Goal: Task Accomplishment & Management: Complete application form

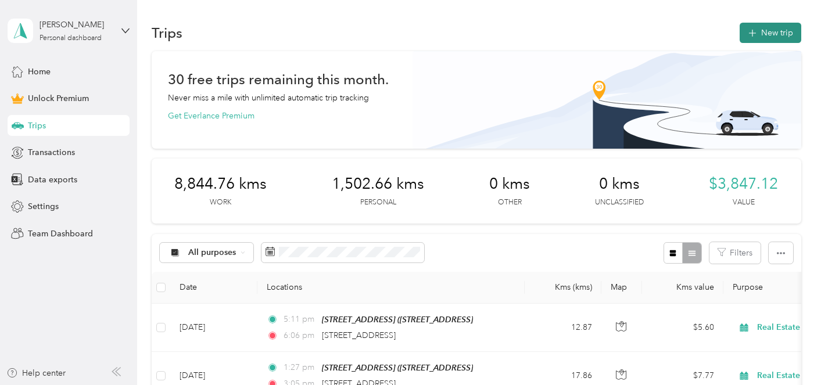
click at [784, 35] on button "New trip" at bounding box center [770, 33] width 62 height 20
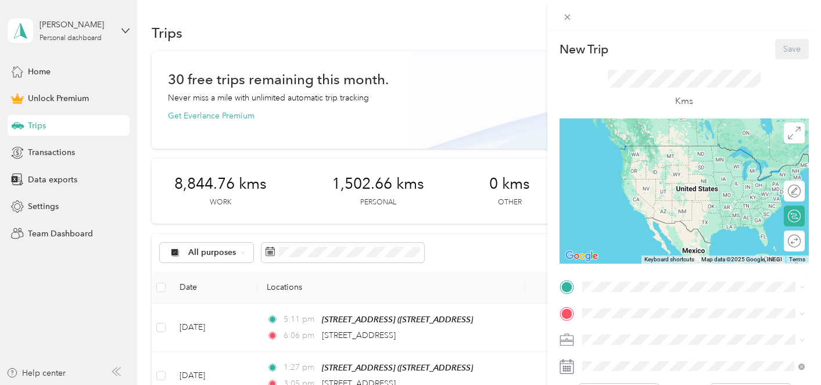
click at [666, 167] on div "[STREET_ADDRESS]" at bounding box center [643, 154] width 78 height 24
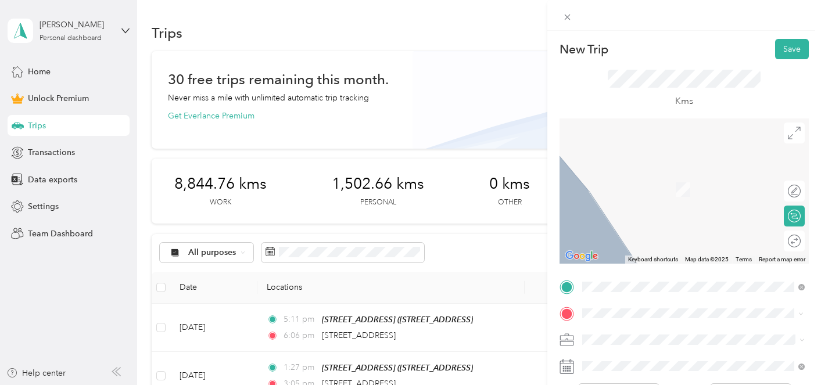
click at [666, 177] on span "[STREET_ADDRESS][PERSON_NAME]" at bounding box center [673, 172] width 138 height 10
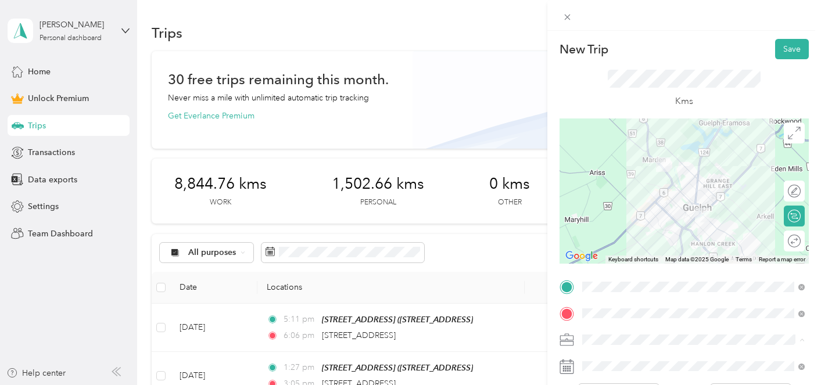
click at [673, 222] on ol "Work Personal Real Estate Other Charity Medical Moving Commute" at bounding box center [693, 248] width 231 height 163
click at [613, 217] on span "Real Estate" at bounding box center [605, 216] width 39 height 10
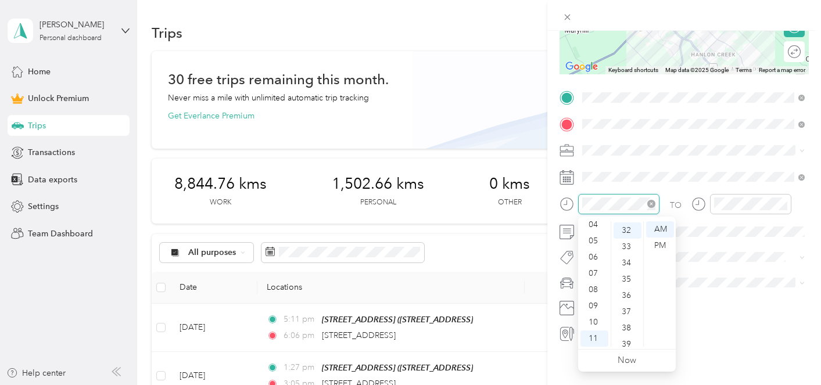
scroll to position [520, 0]
click at [597, 306] on div "09" at bounding box center [594, 306] width 28 height 16
click at [626, 291] on div "56" at bounding box center [627, 290] width 28 height 16
click at [722, 211] on div at bounding box center [750, 204] width 81 height 20
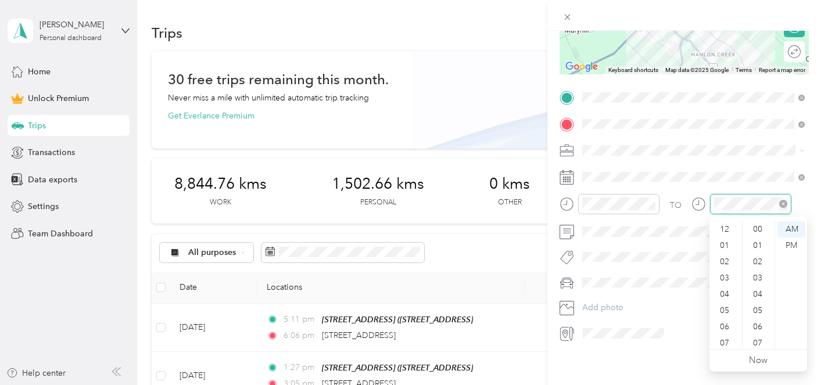
scroll to position [70, 0]
click at [723, 319] on div "10" at bounding box center [726, 322] width 28 height 16
click at [753, 288] on div "04" at bounding box center [759, 294] width 28 height 16
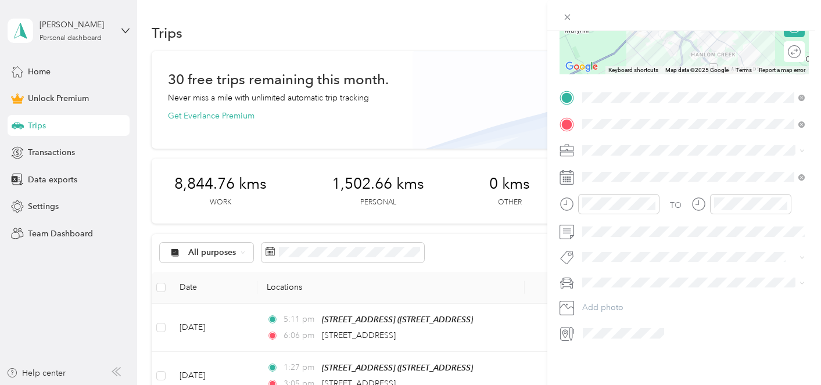
click at [609, 274] on span at bounding box center [693, 283] width 231 height 19
click at [617, 303] on div "Rogue" at bounding box center [693, 303] width 214 height 12
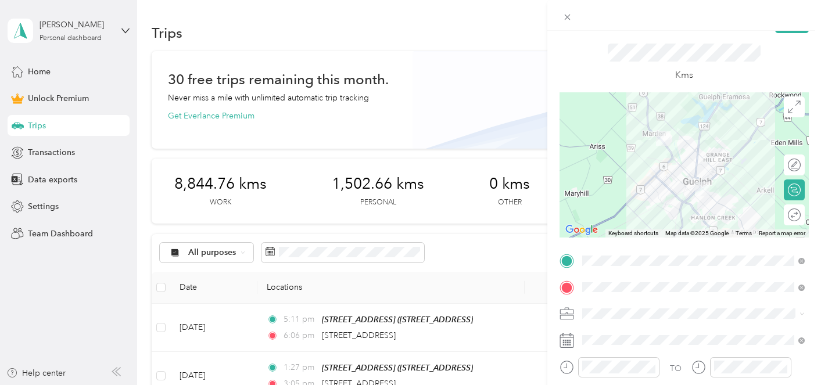
scroll to position [0, 0]
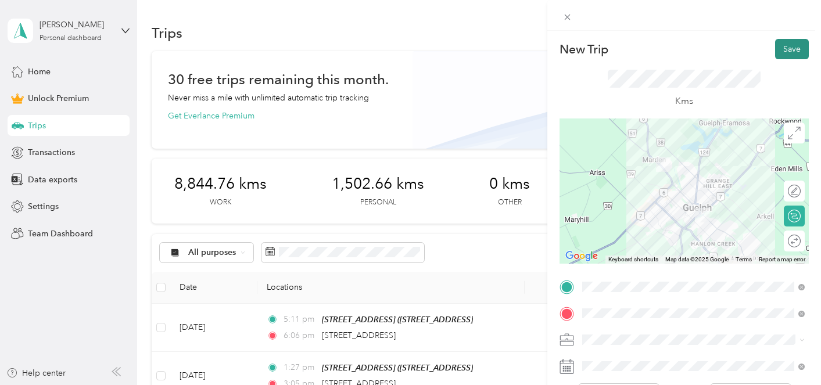
click at [793, 52] on button "Save" at bounding box center [792, 49] width 34 height 20
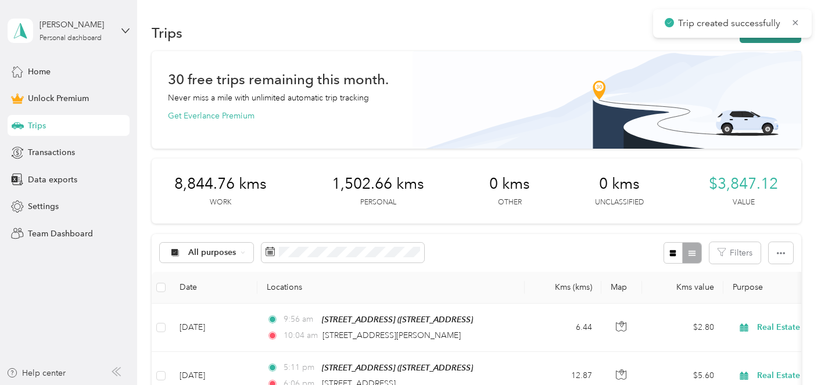
click at [774, 38] on button "New trip" at bounding box center [770, 33] width 62 height 20
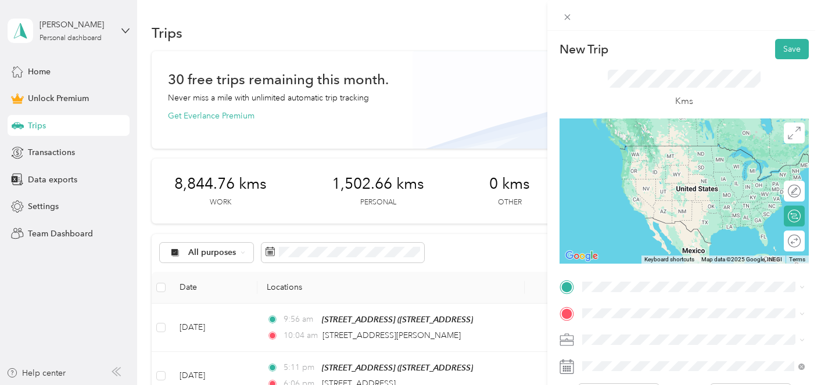
drag, startPoint x: 719, startPoint y: 154, endPoint x: 680, endPoint y: 206, distance: 65.1
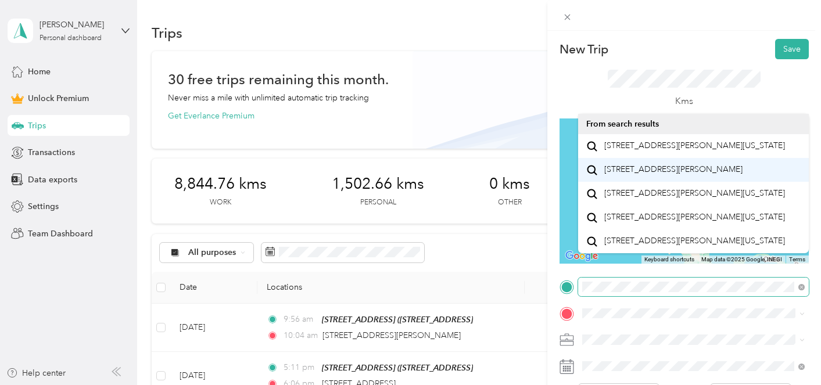
scroll to position [20, 0]
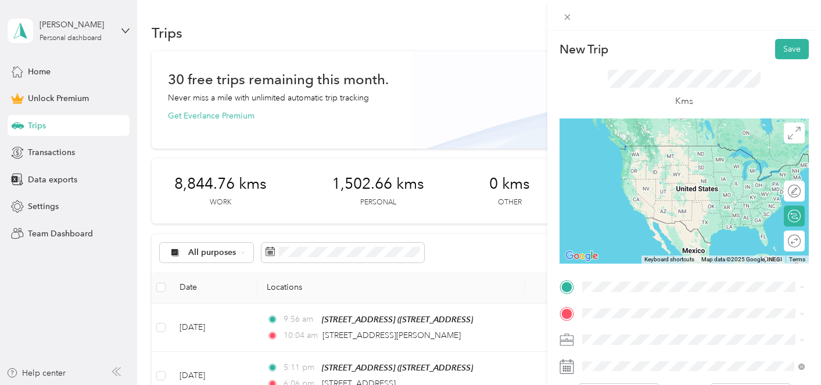
click at [662, 149] on span "[STREET_ADDRESS][PERSON_NAME]" at bounding box center [673, 144] width 138 height 10
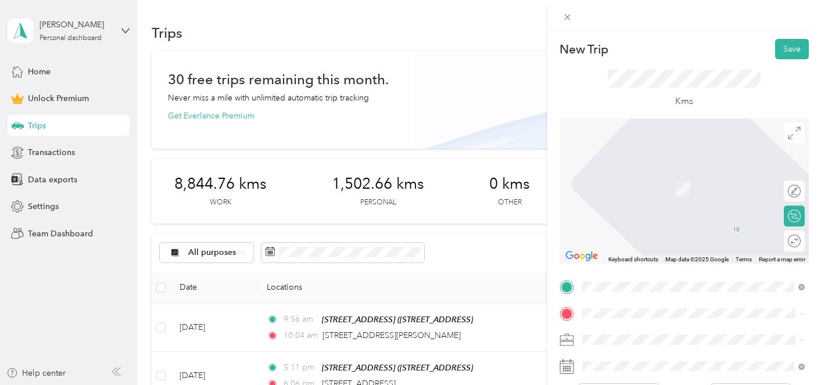
click at [684, 184] on li "[STREET_ADDRESS]" at bounding box center [693, 172] width 231 height 24
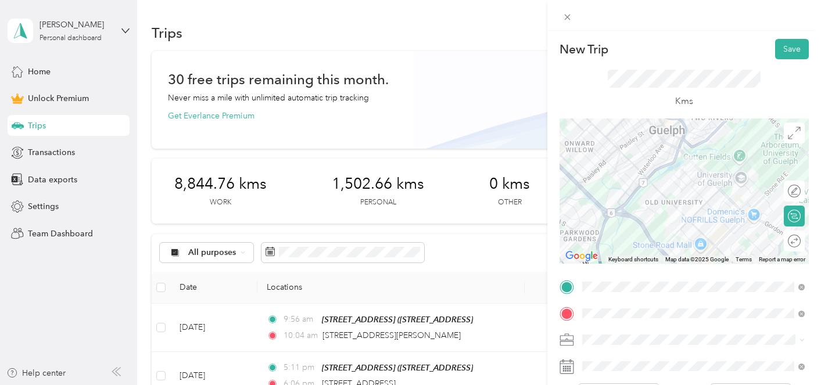
click at [661, 217] on li "Real Estate" at bounding box center [693, 216] width 231 height 20
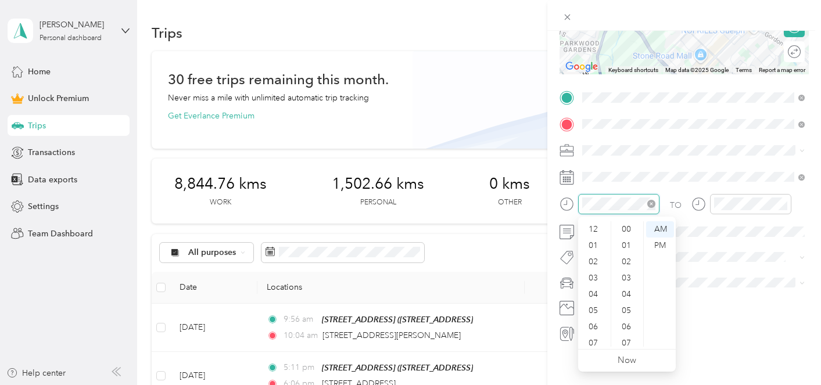
scroll to position [70, 0]
click at [588, 321] on div "10" at bounding box center [594, 322] width 28 height 16
click at [623, 282] on div "15" at bounding box center [627, 286] width 28 height 16
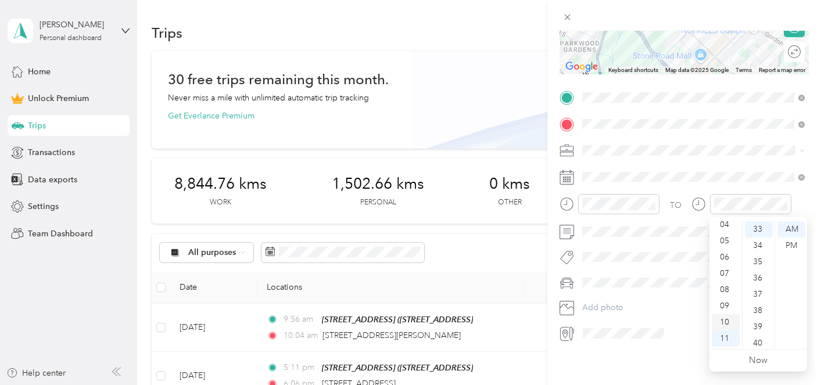
click at [728, 321] on div "10" at bounding box center [726, 322] width 28 height 16
click at [753, 299] on div "18" at bounding box center [759, 296] width 28 height 16
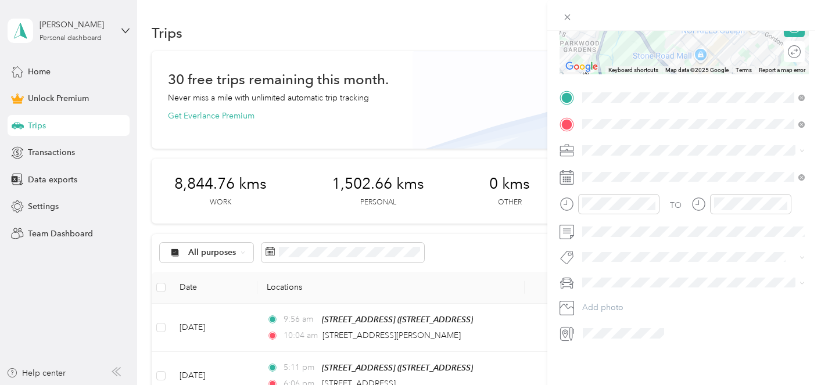
click at [625, 303] on div "Rogue" at bounding box center [693, 299] width 214 height 12
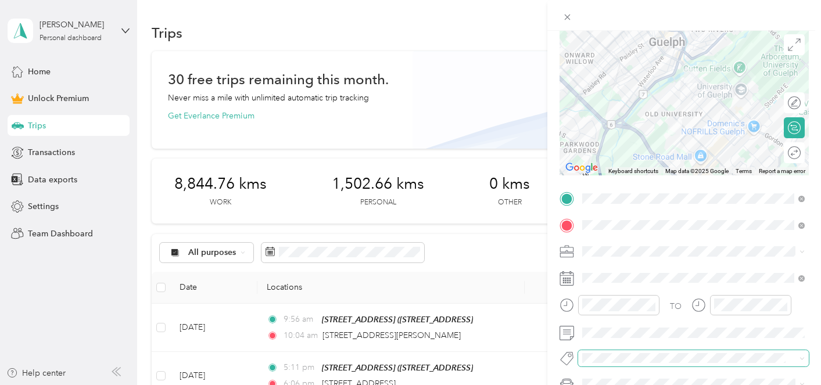
scroll to position [0, 0]
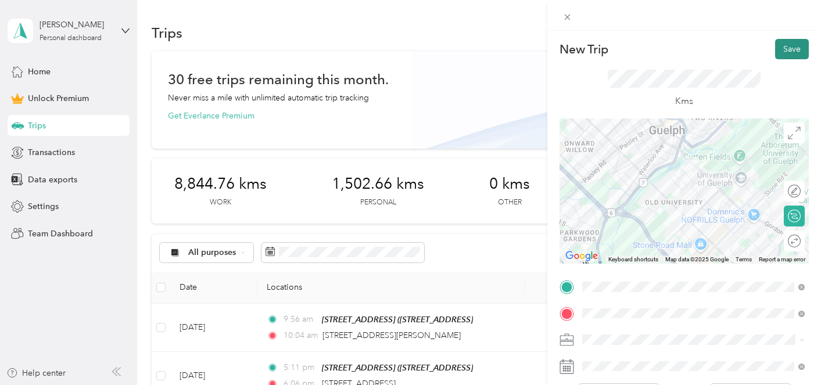
click at [795, 47] on button "Save" at bounding box center [792, 49] width 34 height 20
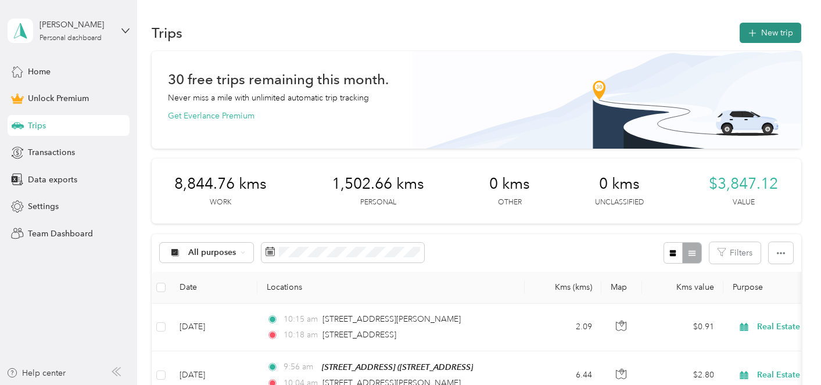
click at [780, 35] on button "New trip" at bounding box center [770, 33] width 62 height 20
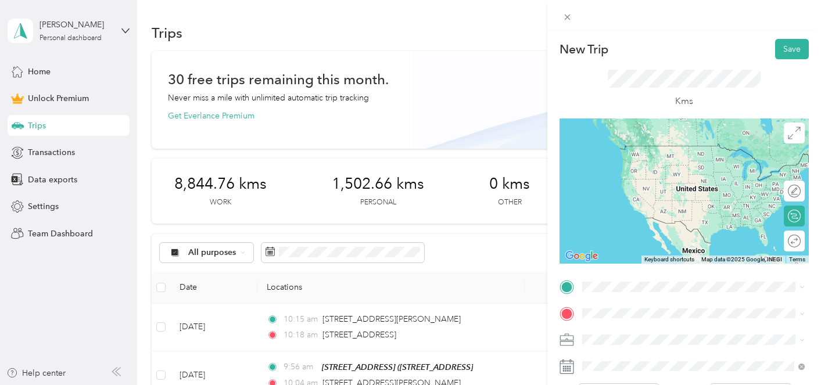
click at [678, 146] on span "[STREET_ADDRESS]" at bounding box center [641, 141] width 74 height 10
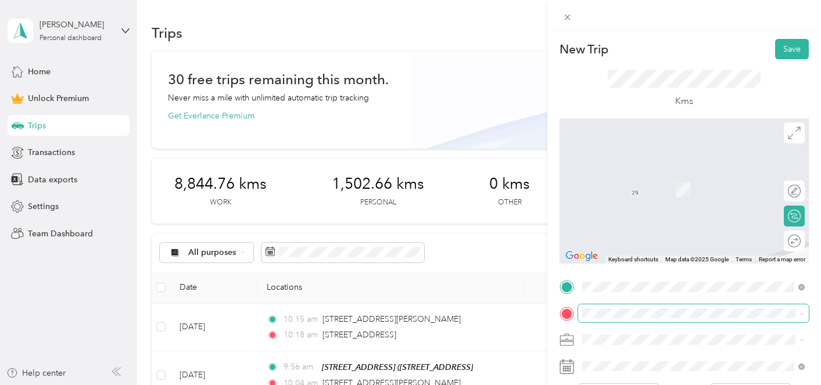
click at [630, 320] on span at bounding box center [693, 313] width 231 height 19
click at [668, 218] on span "[STREET_ADDRESS][PERSON_NAME]" at bounding box center [673, 213] width 138 height 10
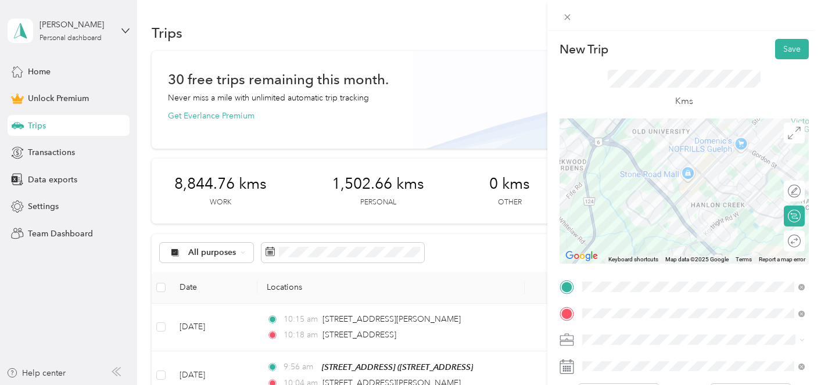
click at [668, 217] on li "Real Estate" at bounding box center [693, 217] width 231 height 20
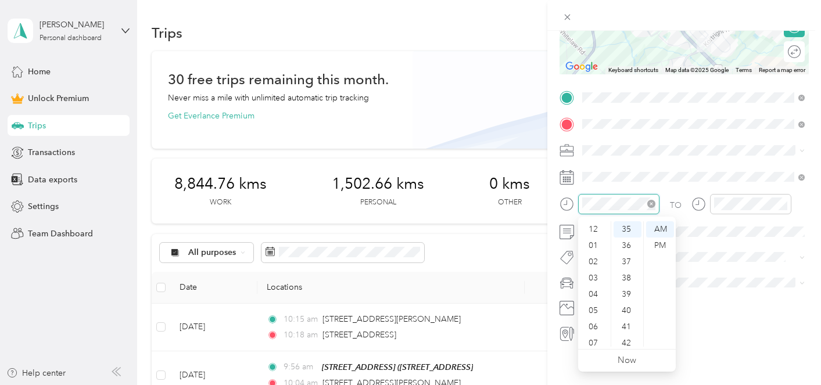
scroll to position [70, 0]
click at [593, 317] on div "10" at bounding box center [594, 322] width 28 height 16
click at [626, 286] on div "27" at bounding box center [627, 289] width 28 height 16
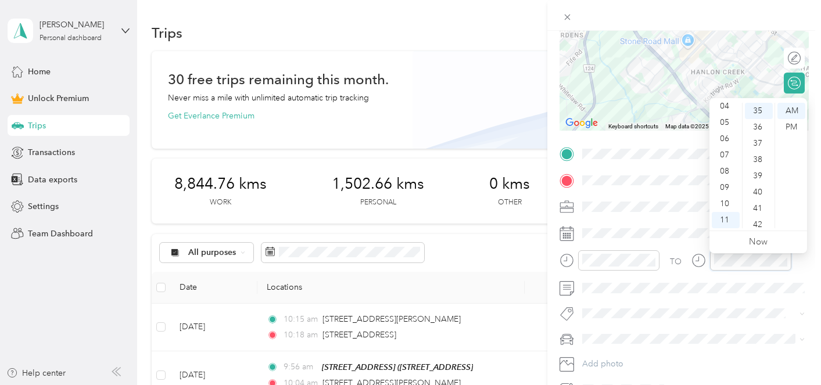
scroll to position [162, 0]
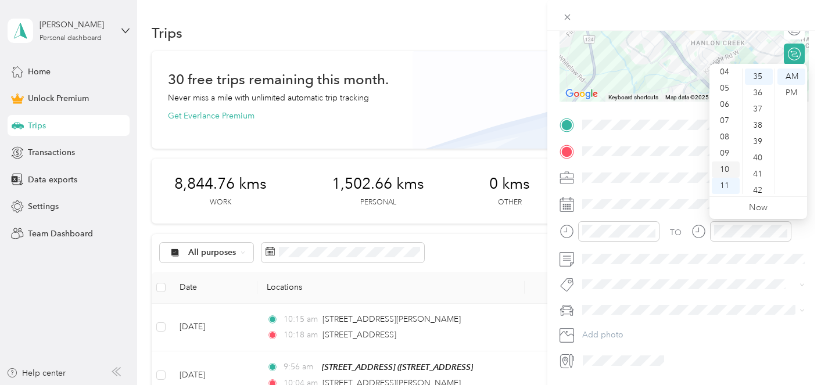
click at [729, 168] on div "10" at bounding box center [726, 169] width 28 height 16
click at [764, 95] on div "31" at bounding box center [759, 94] width 28 height 16
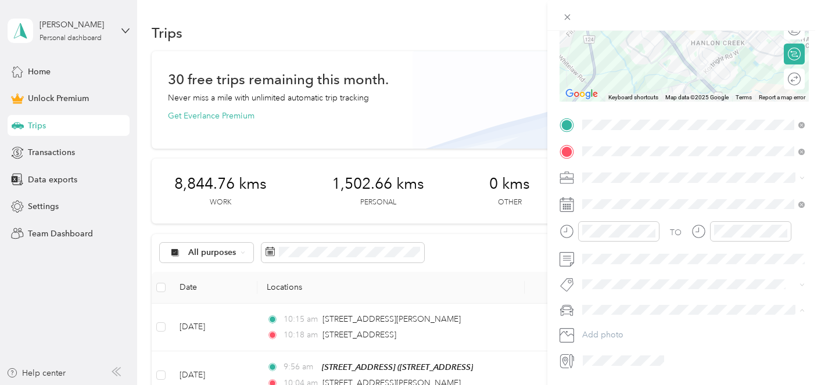
click at [633, 332] on div "Rogue" at bounding box center [693, 330] width 214 height 12
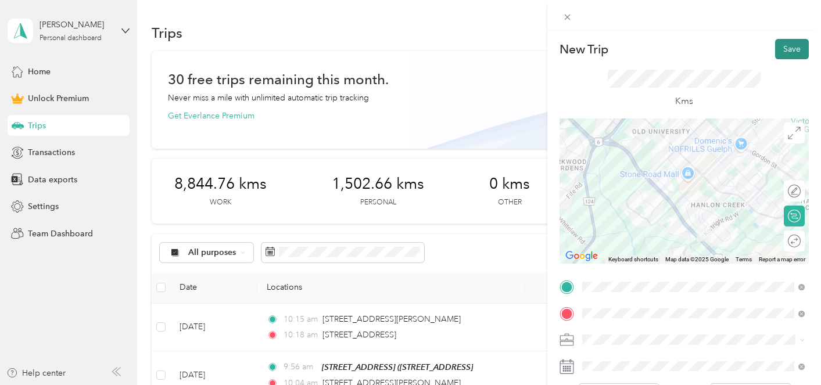
click at [793, 49] on button "Save" at bounding box center [792, 49] width 34 height 20
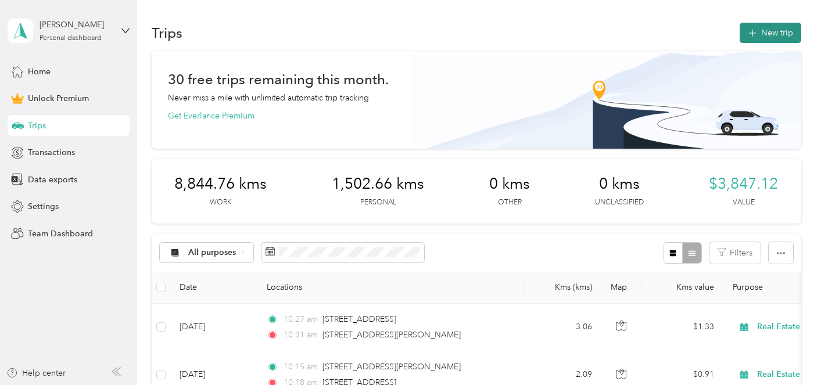
click at [769, 35] on button "New trip" at bounding box center [770, 33] width 62 height 20
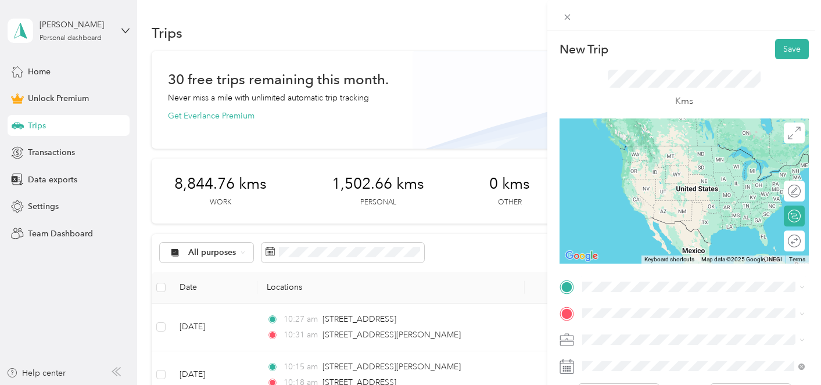
click at [695, 195] on div "[STREET_ADDRESS][PERSON_NAME]" at bounding box center [693, 187] width 214 height 16
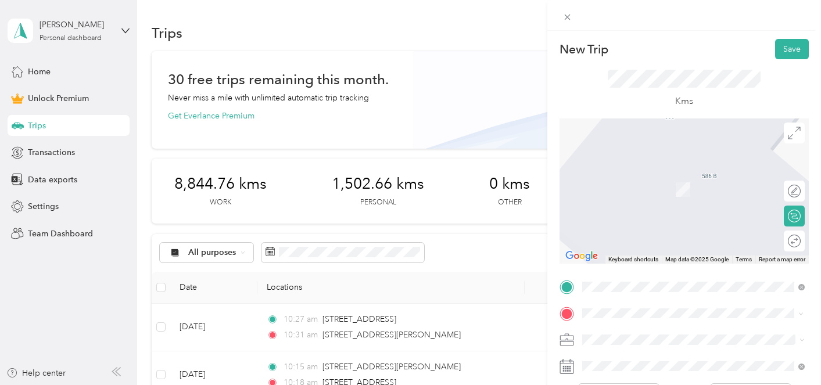
click at [666, 177] on span "[STREET_ADDRESS][PERSON_NAME]" at bounding box center [673, 172] width 138 height 10
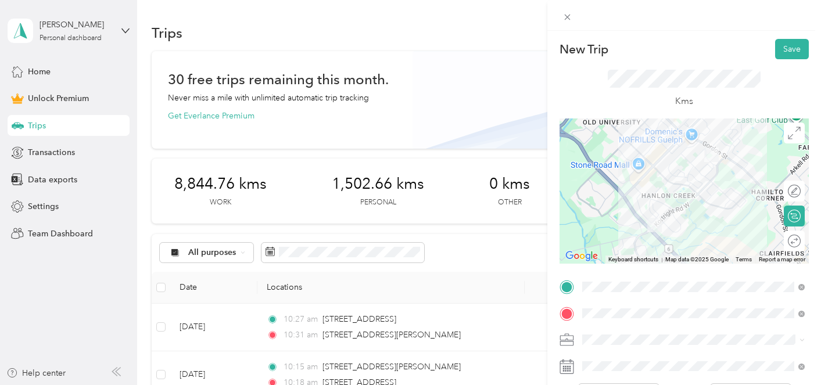
click at [678, 217] on div "Real Estate" at bounding box center [693, 217] width 214 height 12
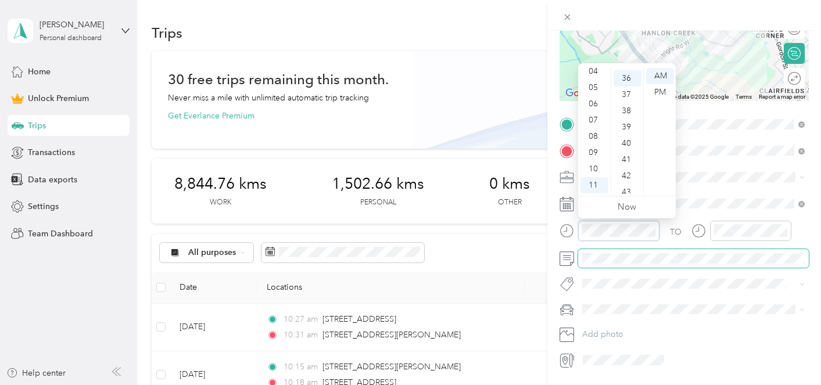
scroll to position [586, 0]
click at [596, 166] on div "10" at bounding box center [594, 169] width 28 height 16
click at [623, 124] on div "39" at bounding box center [627, 125] width 28 height 16
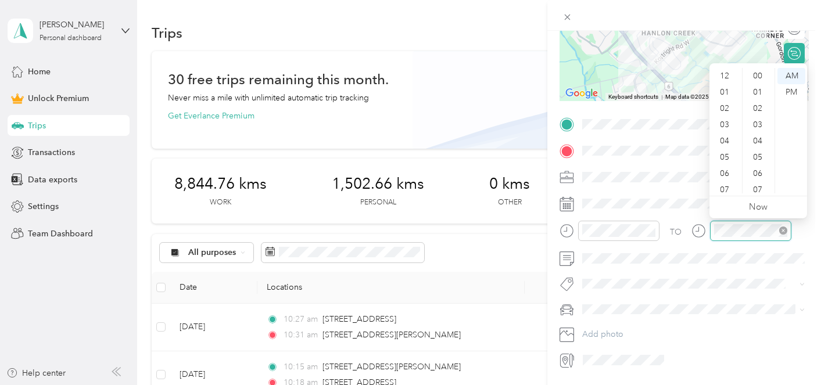
scroll to position [70, 0]
click at [723, 168] on div "10" at bounding box center [726, 169] width 28 height 16
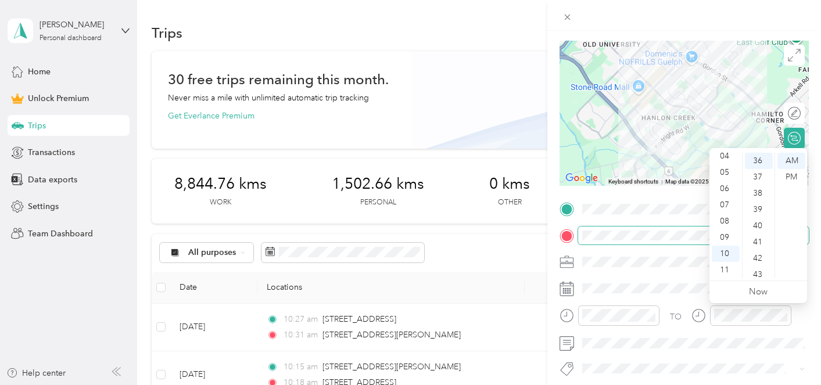
scroll to position [96, 0]
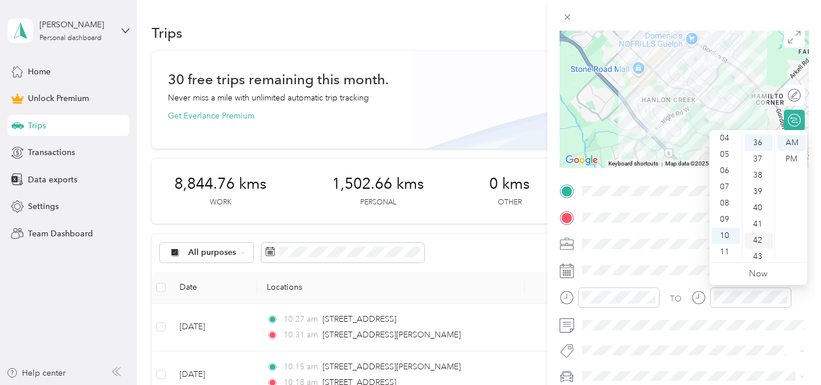
click at [758, 240] on div "42" at bounding box center [759, 240] width 28 height 16
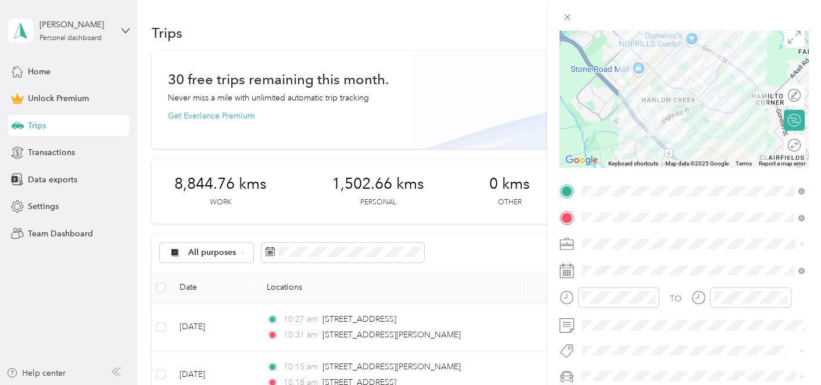
click at [654, 354] on div "Rogue" at bounding box center [693, 356] width 214 height 12
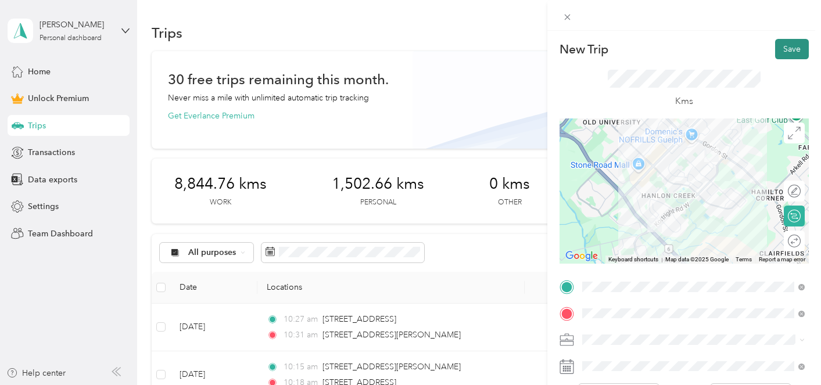
click at [789, 46] on button "Save" at bounding box center [792, 49] width 34 height 20
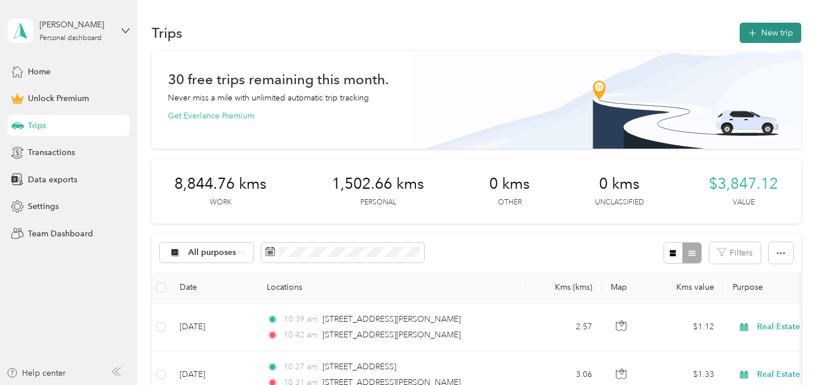
click at [788, 37] on button "New trip" at bounding box center [770, 33] width 62 height 20
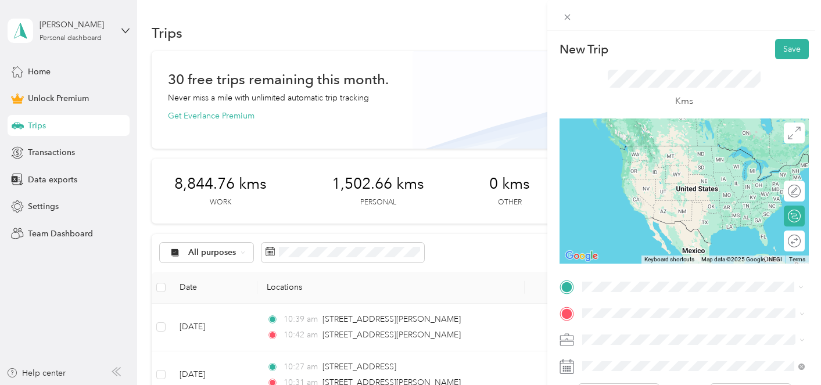
click at [686, 151] on span "[STREET_ADDRESS][PERSON_NAME]" at bounding box center [673, 146] width 138 height 10
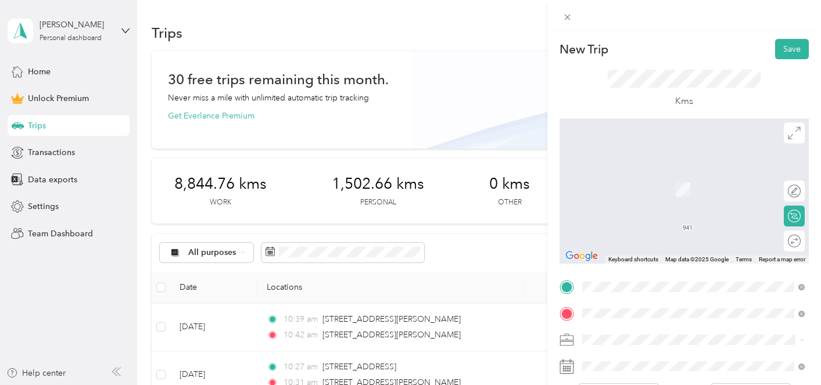
click at [703, 185] on li "[STREET_ADDRESS][PERSON_NAME]" at bounding box center [693, 173] width 231 height 24
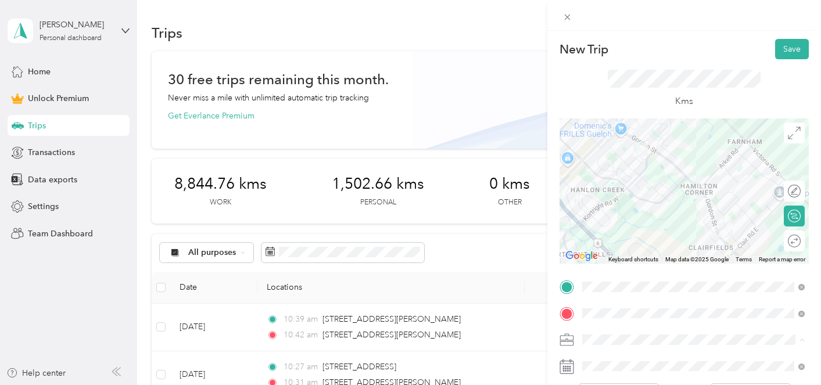
click at [676, 216] on div "Real Estate" at bounding box center [693, 217] width 214 height 12
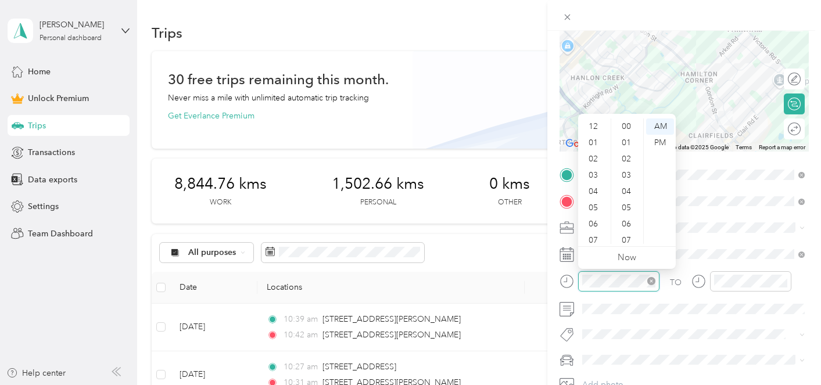
scroll to position [70, 0]
click at [598, 223] on div "10" at bounding box center [594, 219] width 28 height 16
click at [626, 235] on div "51" at bounding box center [627, 236] width 28 height 16
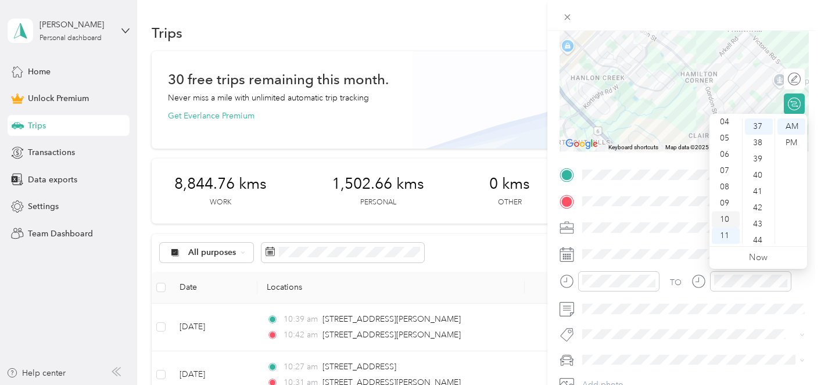
click at [726, 220] on div "10" at bounding box center [726, 219] width 28 height 16
click at [748, 156] on div "54" at bounding box center [759, 154] width 28 height 16
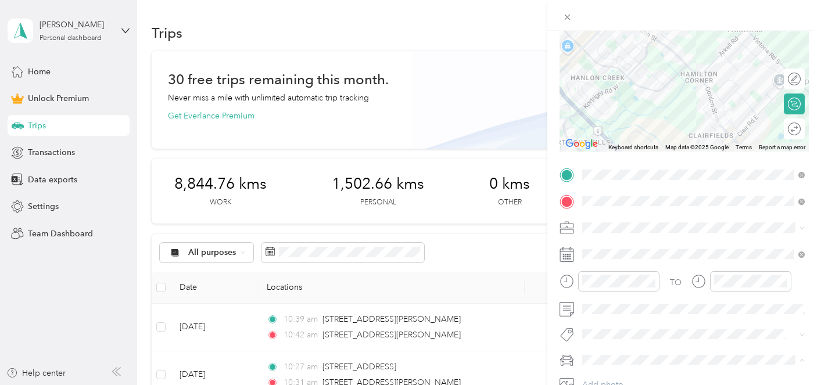
click at [641, 340] on div "Rogue" at bounding box center [693, 339] width 214 height 12
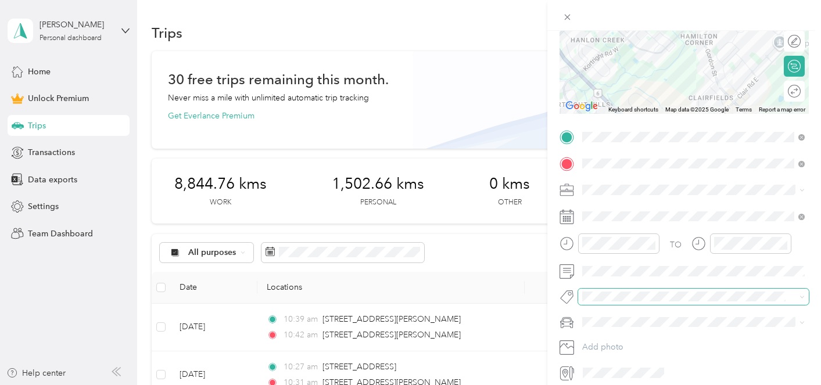
scroll to position [166, 0]
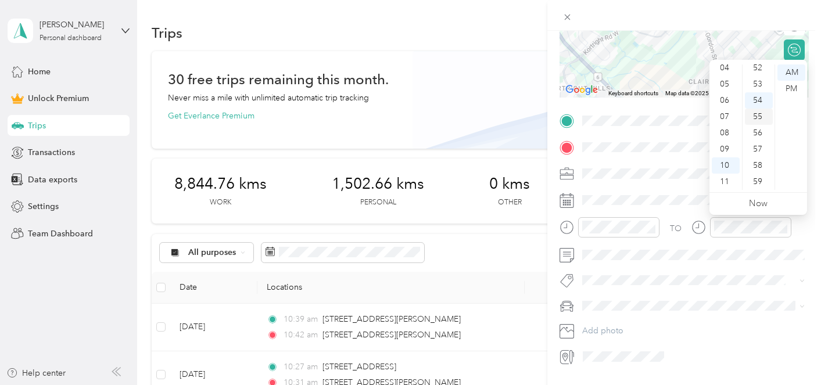
click at [760, 114] on div "55" at bounding box center [759, 117] width 28 height 16
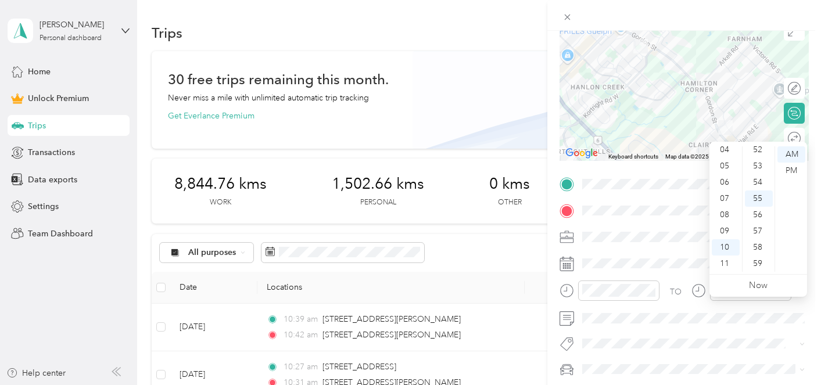
scroll to position [0, 0]
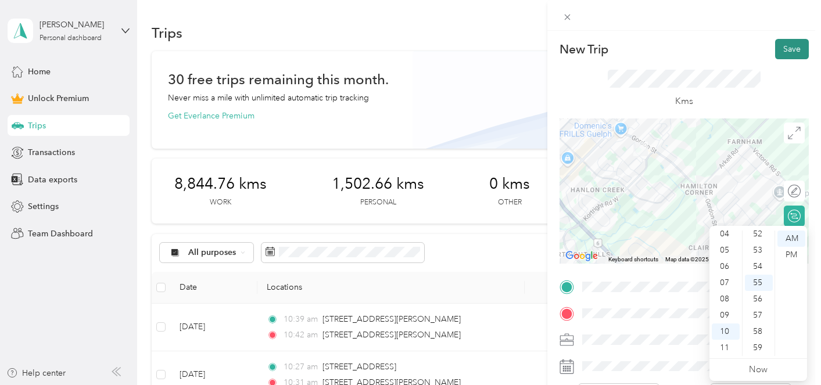
click at [791, 44] on button "Save" at bounding box center [792, 49] width 34 height 20
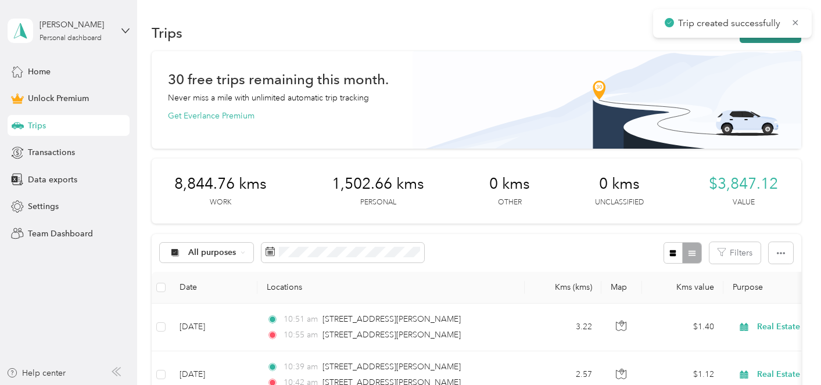
click at [779, 38] on button "New trip" at bounding box center [770, 33] width 62 height 20
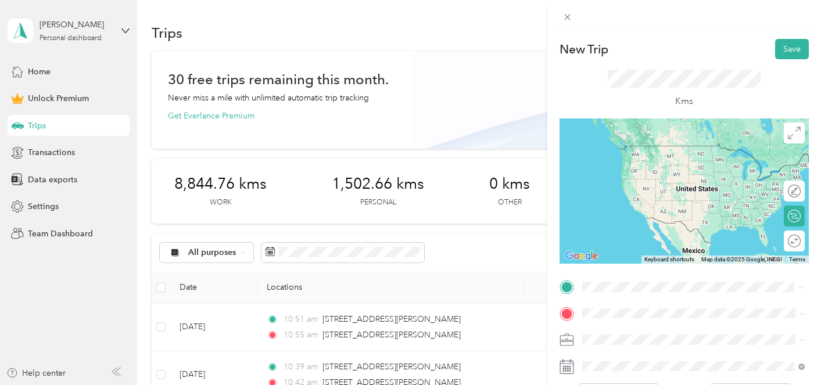
click at [694, 151] on span "[STREET_ADDRESS][PERSON_NAME]" at bounding box center [673, 146] width 138 height 10
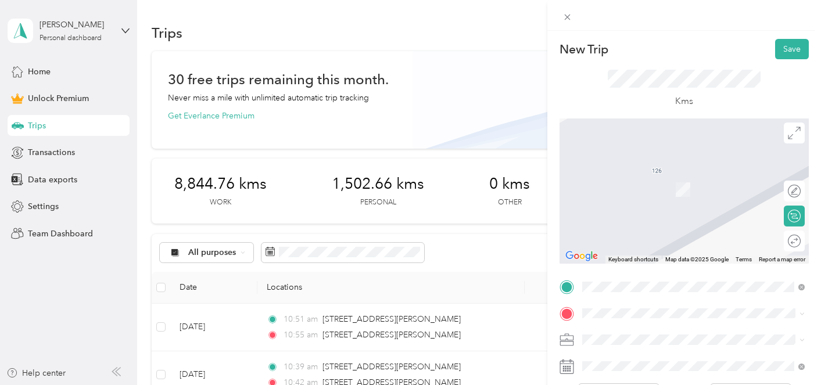
click at [687, 217] on div "Real Estate" at bounding box center [693, 216] width 214 height 12
click at [647, 175] on span "[STREET_ADDRESS][PERSON_NAME]" at bounding box center [673, 169] width 138 height 10
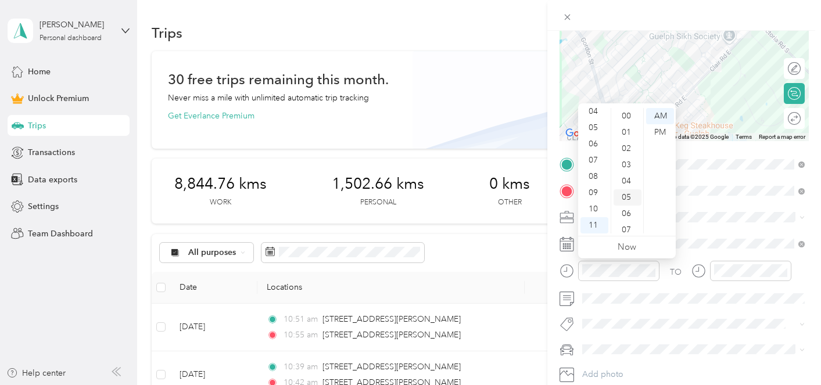
click at [628, 191] on div "05" at bounding box center [627, 197] width 28 height 16
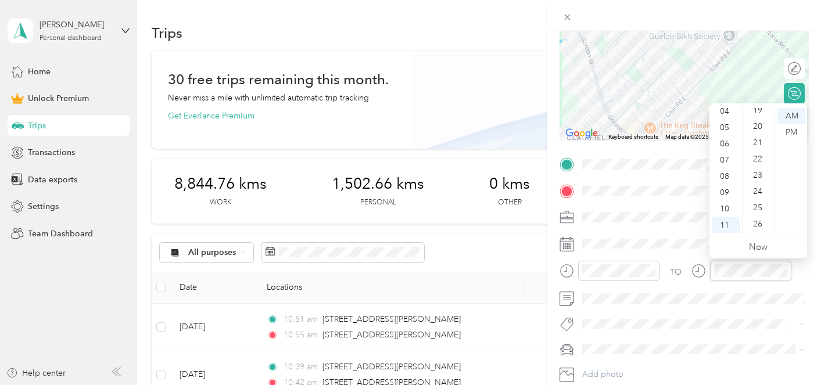
scroll to position [94, 0]
click at [763, 148] on div "08" at bounding box center [759, 152] width 28 height 16
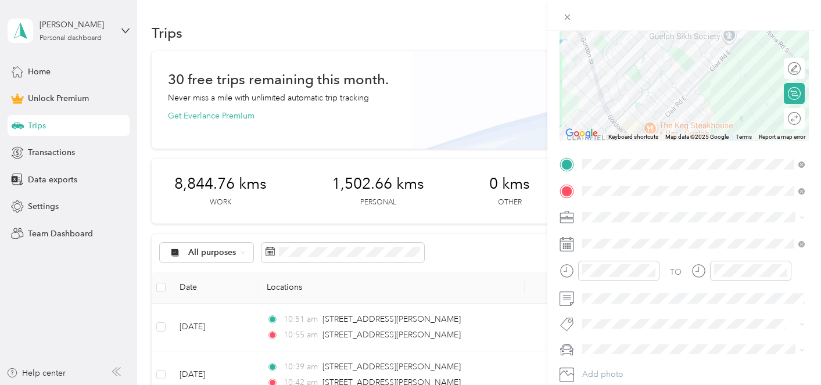
click at [669, 368] on div "Rogue" at bounding box center [693, 367] width 214 height 12
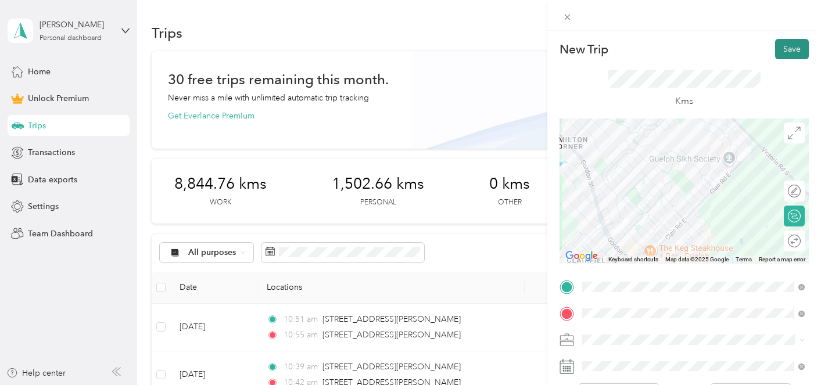
click at [793, 51] on button "Save" at bounding box center [792, 49] width 34 height 20
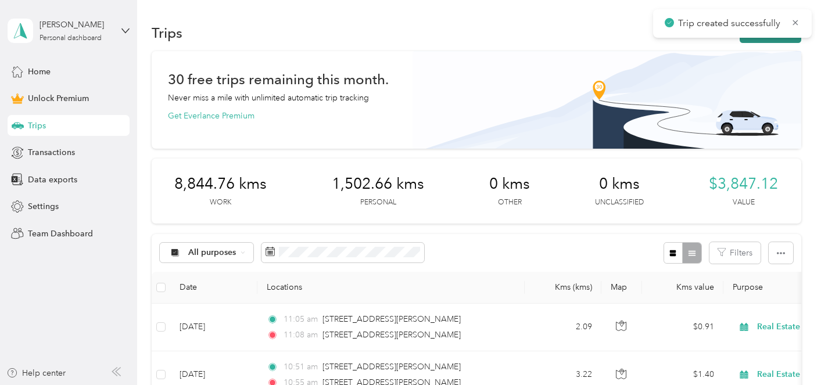
click at [775, 39] on button "New trip" at bounding box center [770, 33] width 62 height 20
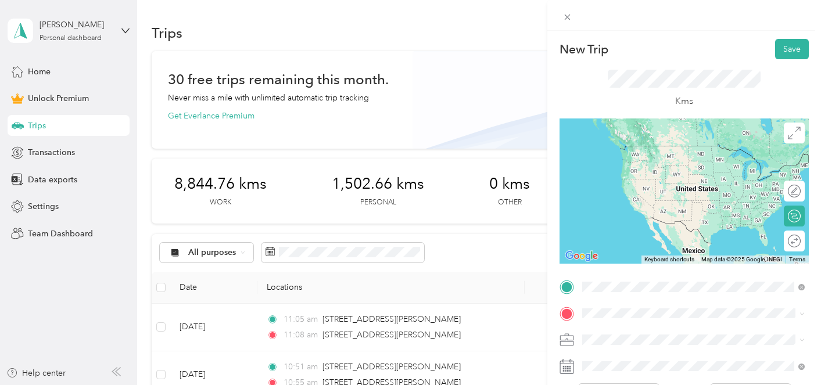
click at [689, 151] on span "[STREET_ADDRESS][PERSON_NAME]" at bounding box center [673, 146] width 138 height 10
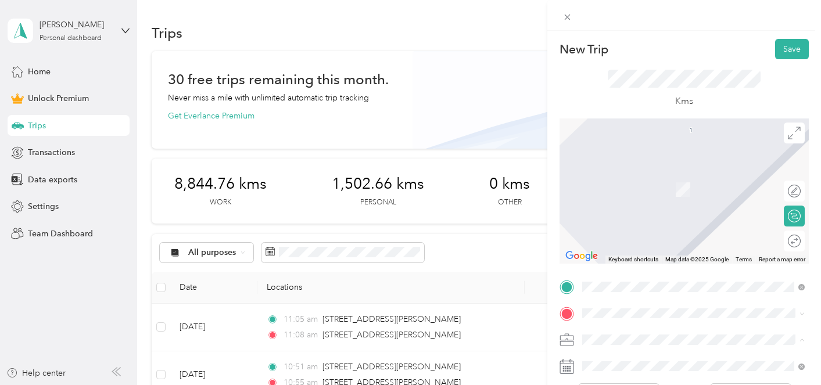
click at [683, 213] on div "Real Estate" at bounding box center [693, 217] width 214 height 12
click at [655, 176] on span "[STREET_ADDRESS]" at bounding box center [641, 171] width 74 height 10
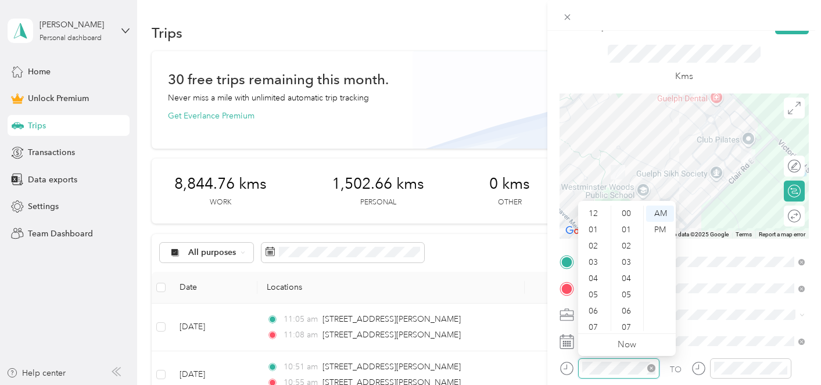
scroll to position [70, 0]
click at [622, 242] on div "18" at bounding box center [627, 242] width 28 height 16
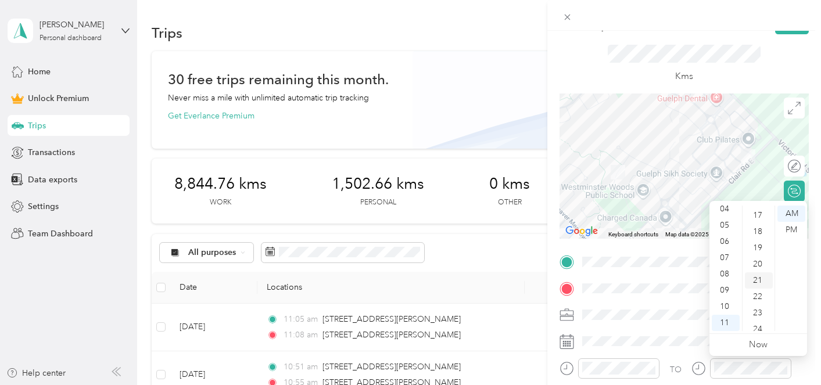
click at [755, 283] on div "21" at bounding box center [759, 280] width 28 height 16
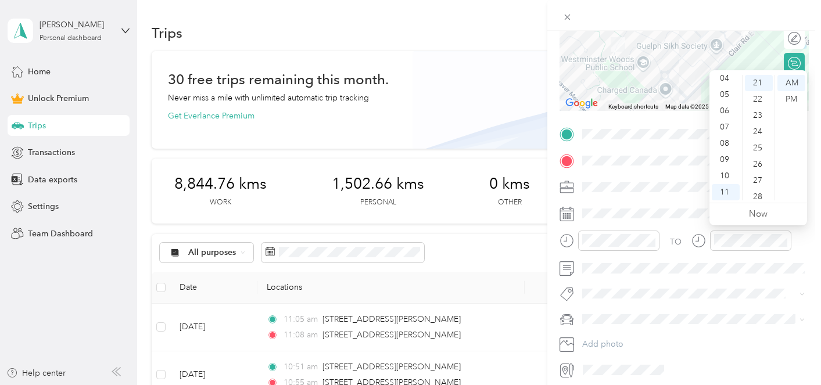
scroll to position [156, 0]
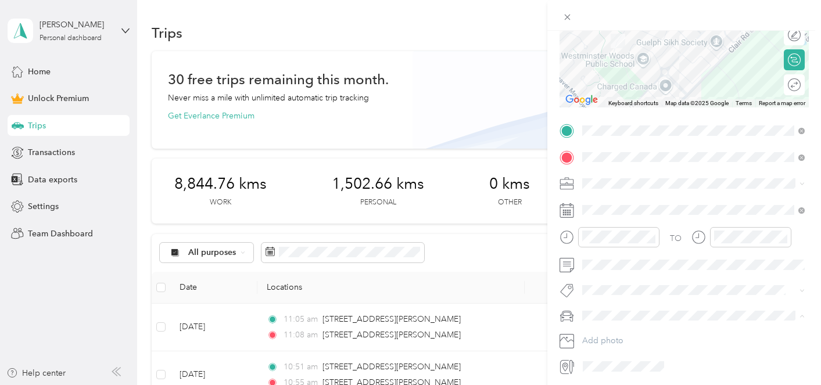
click at [623, 339] on li "Rogue" at bounding box center [693, 336] width 231 height 20
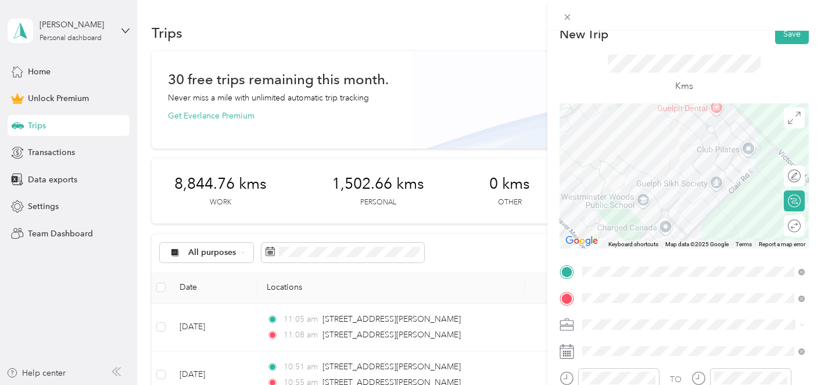
scroll to position [0, 0]
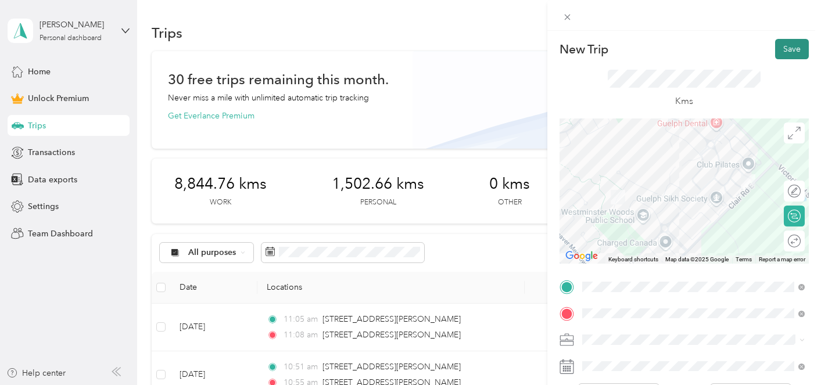
click at [789, 51] on button "Save" at bounding box center [792, 49] width 34 height 20
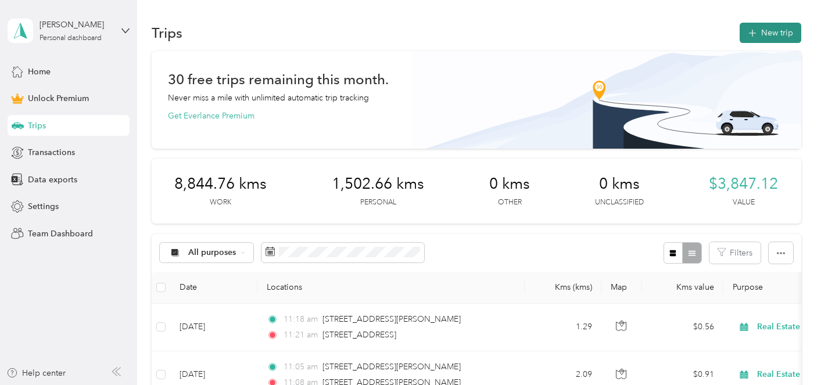
click at [757, 37] on span "button" at bounding box center [752, 33] width 9 height 10
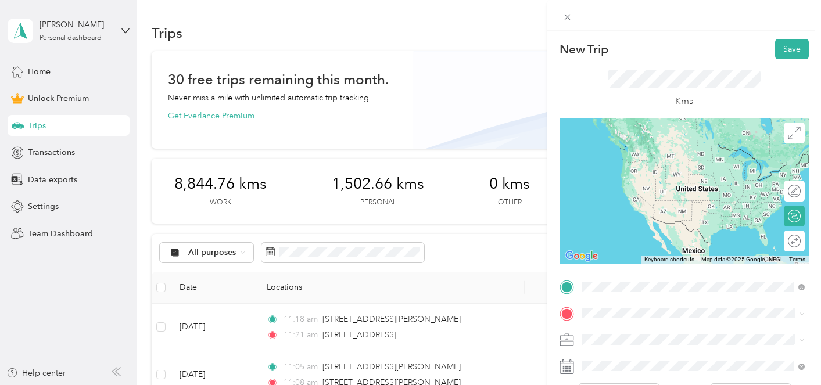
click at [662, 150] on span "[STREET_ADDRESS]" at bounding box center [641, 146] width 74 height 10
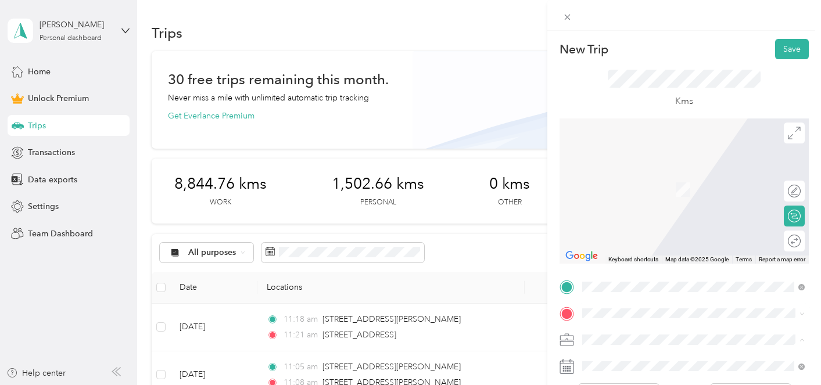
click at [650, 218] on li "Real Estate" at bounding box center [693, 217] width 231 height 20
click at [660, 177] on span "[STREET_ADDRESS][PERSON_NAME]" at bounding box center [673, 172] width 138 height 10
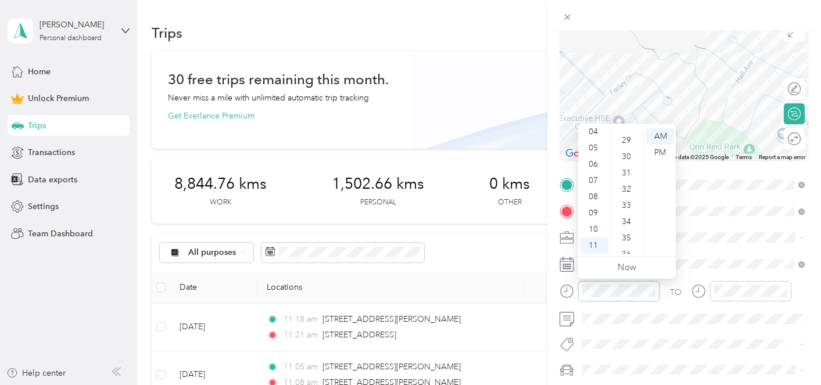
scroll to position [464, 0]
click at [629, 161] on div "30" at bounding box center [627, 160] width 28 height 16
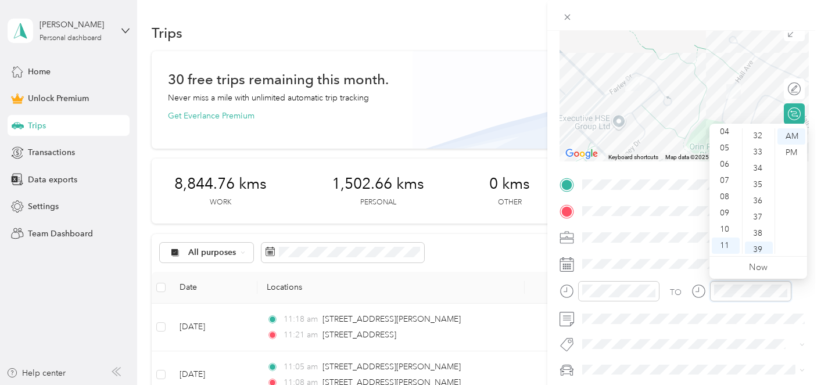
scroll to position [476, 0]
click at [755, 178] on div "32" at bounding box center [759, 181] width 28 height 16
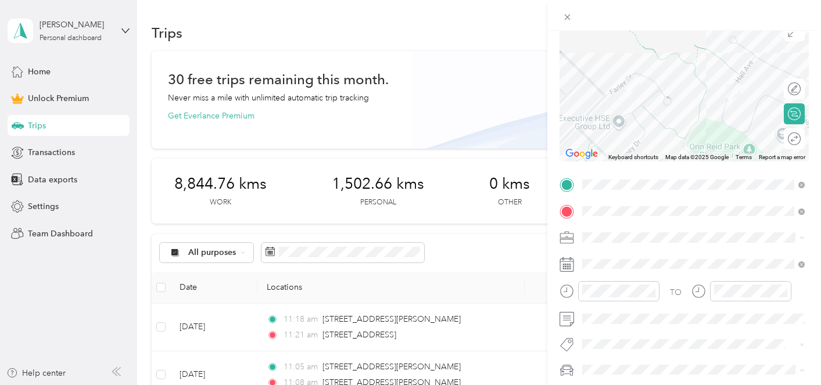
click at [656, 347] on div "Rogue" at bounding box center [693, 349] width 214 height 12
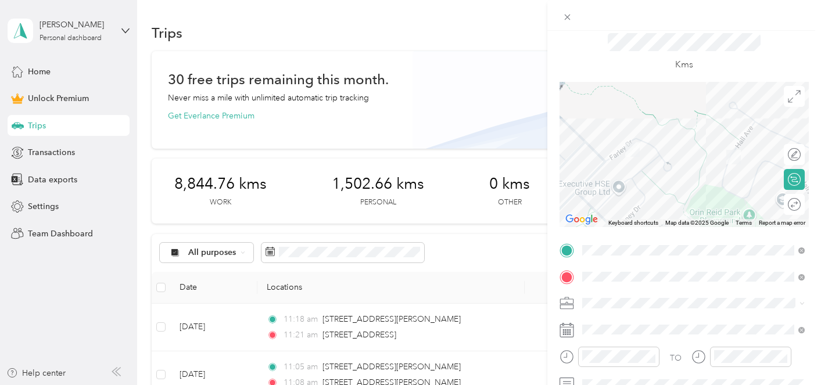
scroll to position [0, 0]
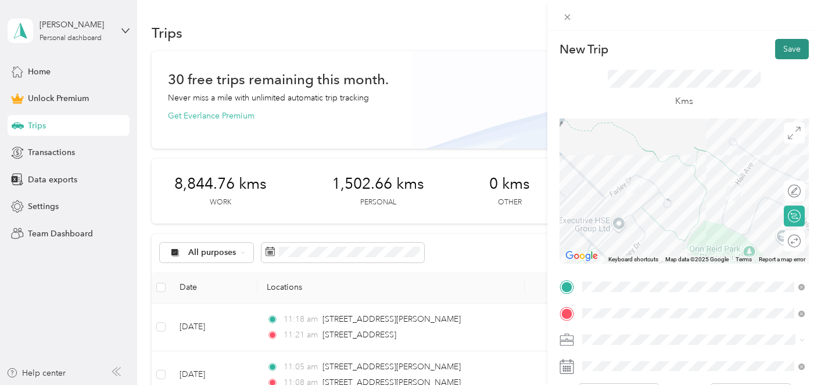
click at [789, 51] on button "Save" at bounding box center [792, 49] width 34 height 20
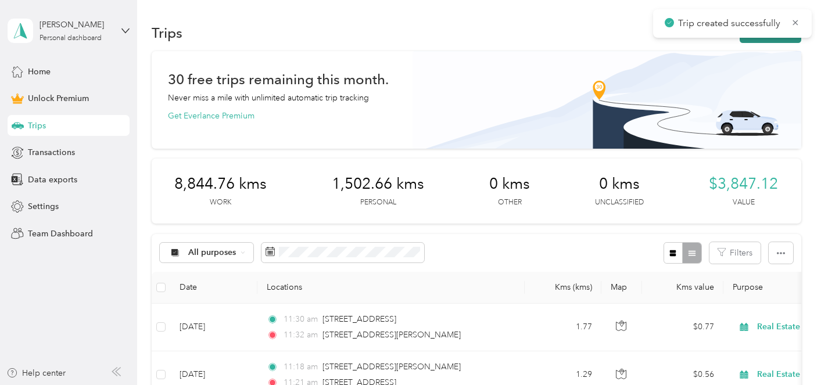
click at [765, 38] on button "New trip" at bounding box center [770, 33] width 62 height 20
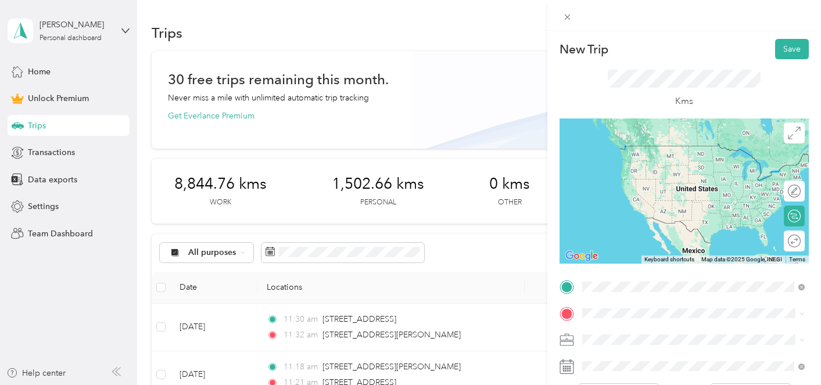
click at [662, 151] on span "[STREET_ADDRESS][PERSON_NAME]" at bounding box center [673, 146] width 138 height 10
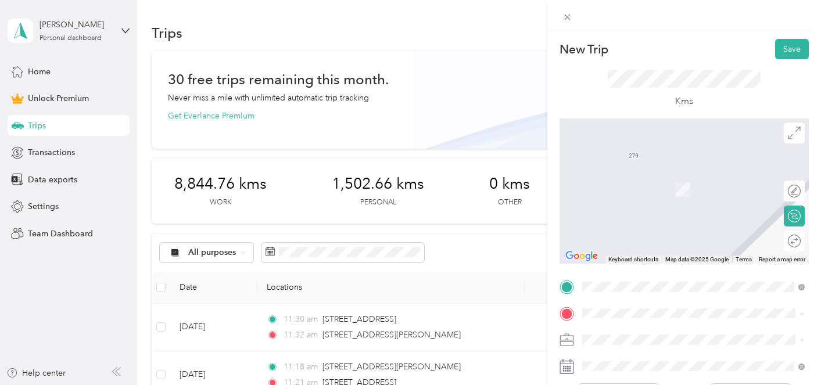
click at [669, 220] on li "Real Estate" at bounding box center [693, 217] width 231 height 20
click at [674, 175] on span "[STREET_ADDRESS]" at bounding box center [641, 171] width 74 height 10
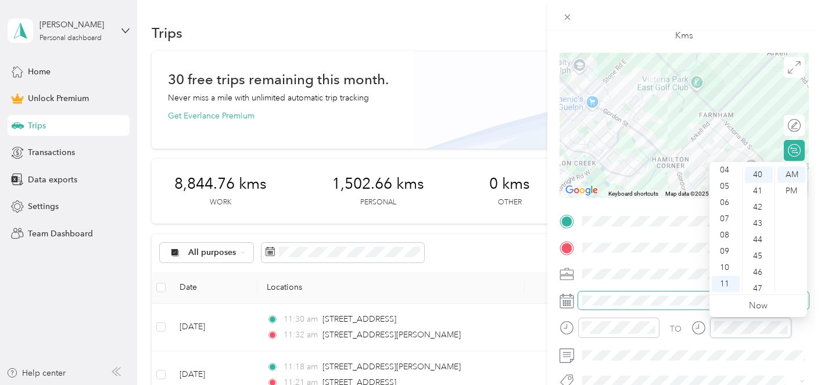
scroll to position [66, 0]
click at [762, 256] on div "45" at bounding box center [759, 254] width 28 height 16
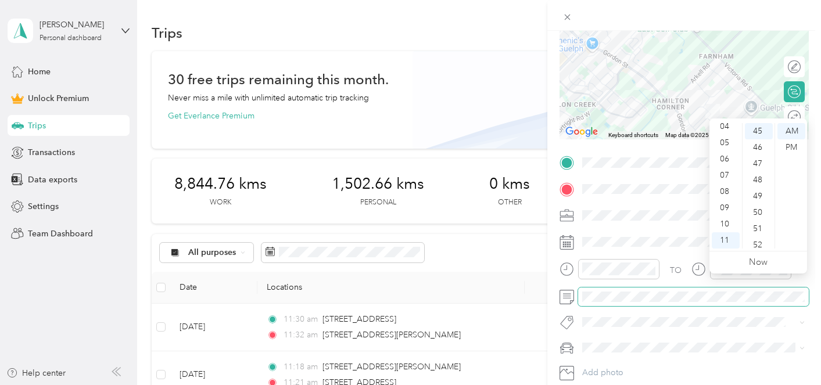
scroll to position [150, 0]
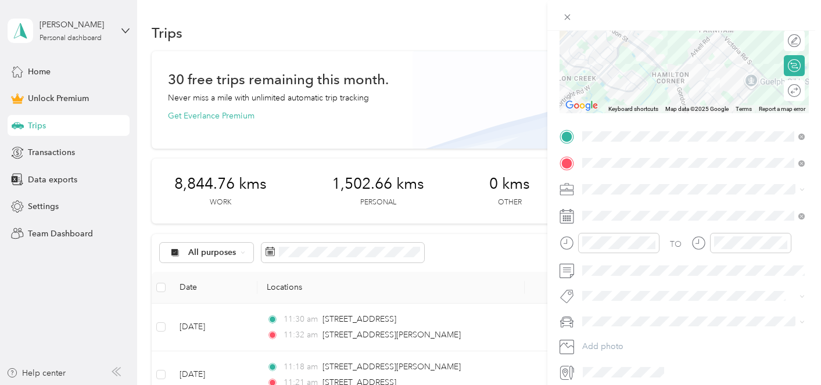
click at [660, 340] on div "Rogue" at bounding box center [693, 341] width 214 height 12
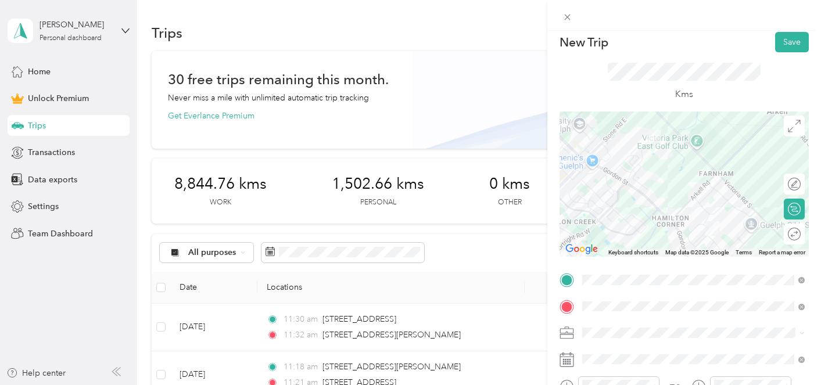
scroll to position [0, 0]
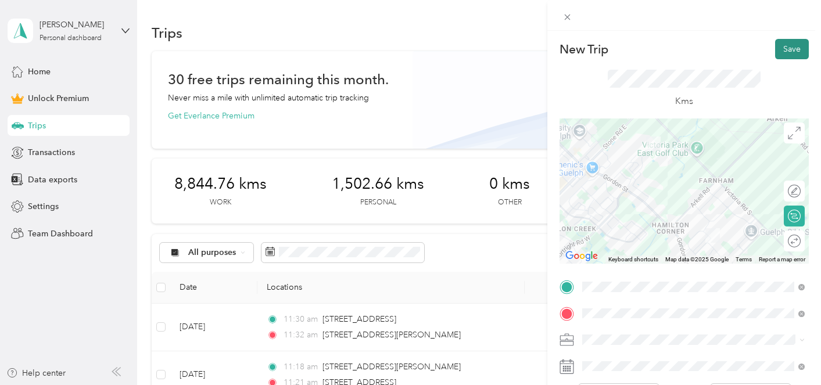
click at [794, 51] on button "Save" at bounding box center [792, 49] width 34 height 20
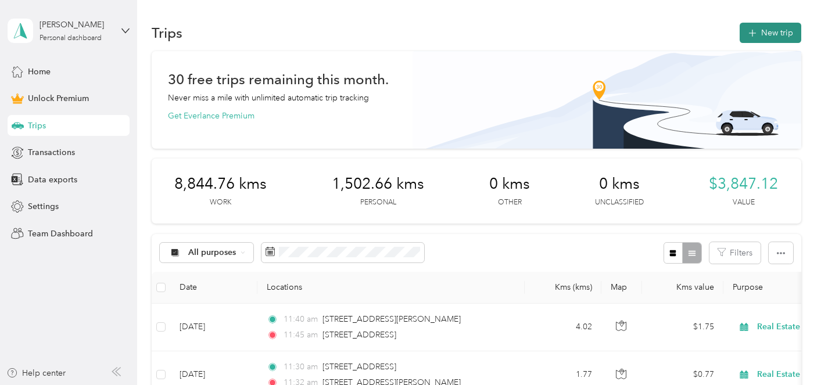
click at [777, 32] on button "New trip" at bounding box center [770, 33] width 62 height 20
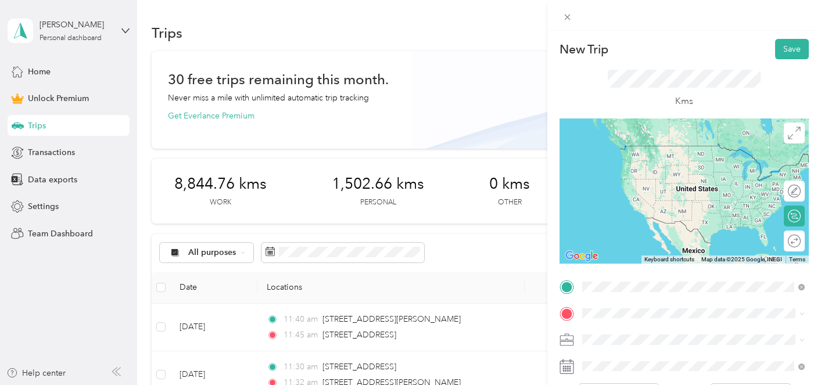
click at [678, 148] on span "[STREET_ADDRESS]" at bounding box center [641, 146] width 74 height 10
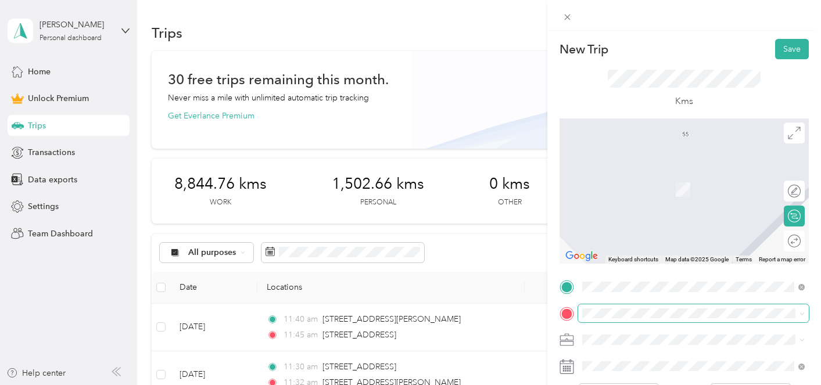
click at [653, 318] on span at bounding box center [693, 313] width 231 height 19
click at [672, 183] on div "[STREET_ADDRESS]" at bounding box center [643, 183] width 78 height 24
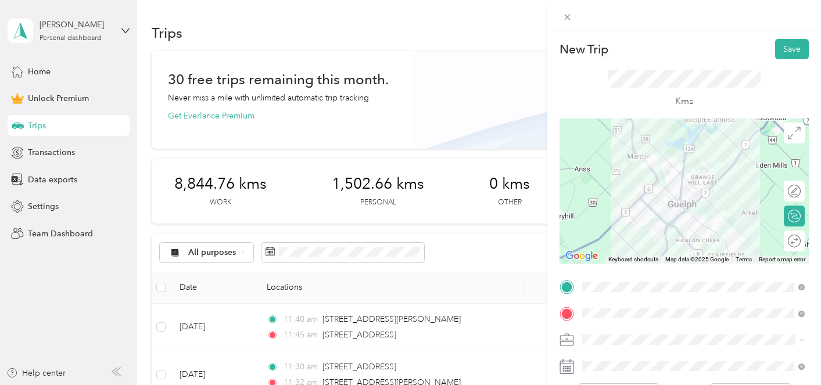
click at [672, 224] on ol "Work Personal Real Estate Other Charity Medical Moving Commute" at bounding box center [693, 248] width 231 height 163
click at [665, 212] on div "Real Estate" at bounding box center [693, 217] width 214 height 12
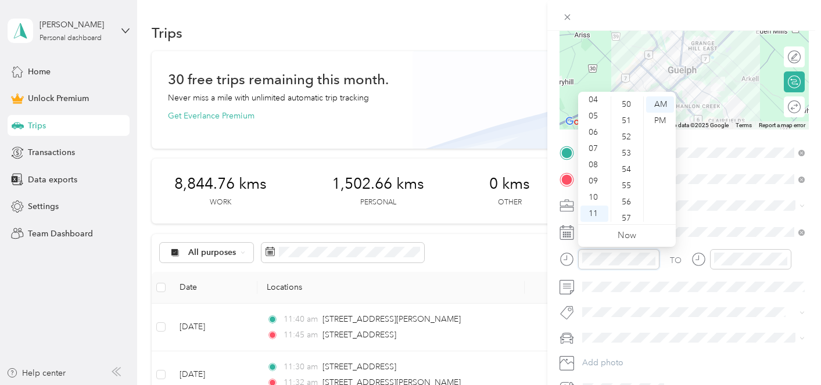
scroll to position [825, 0]
click at [626, 205] on div "57" at bounding box center [627, 207] width 28 height 16
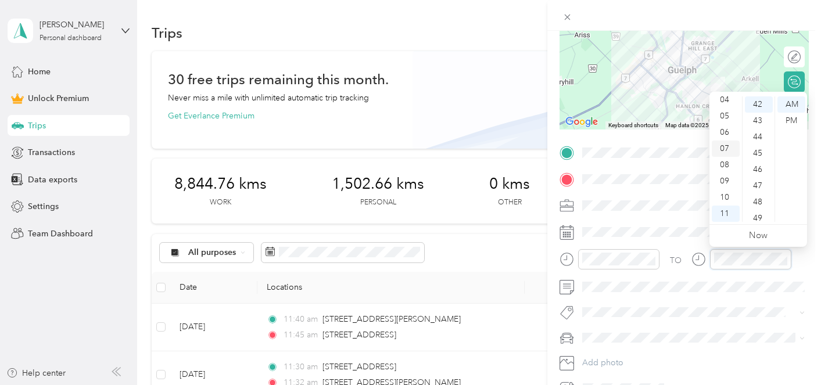
scroll to position [0, 0]
click at [726, 103] on div "12" at bounding box center [726, 104] width 28 height 16
click at [798, 122] on div "PM" at bounding box center [791, 121] width 28 height 16
click at [756, 154] on div "07" at bounding box center [759, 155] width 28 height 16
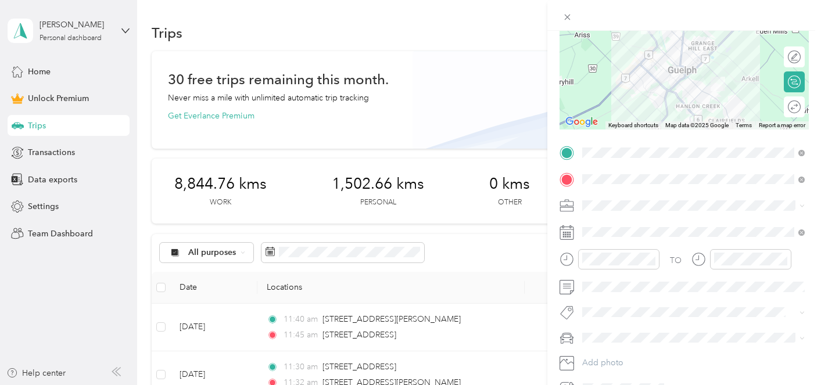
click at [651, 360] on div "Rogue" at bounding box center [693, 356] width 214 height 12
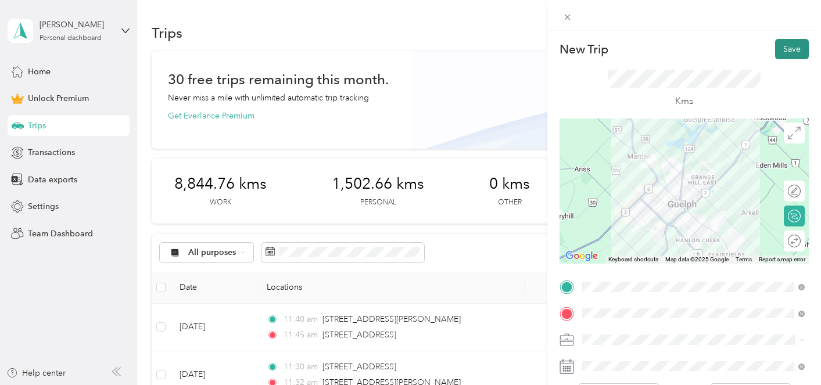
click at [796, 46] on button "Save" at bounding box center [792, 49] width 34 height 20
